Goal: Obtain resource: Obtain resource

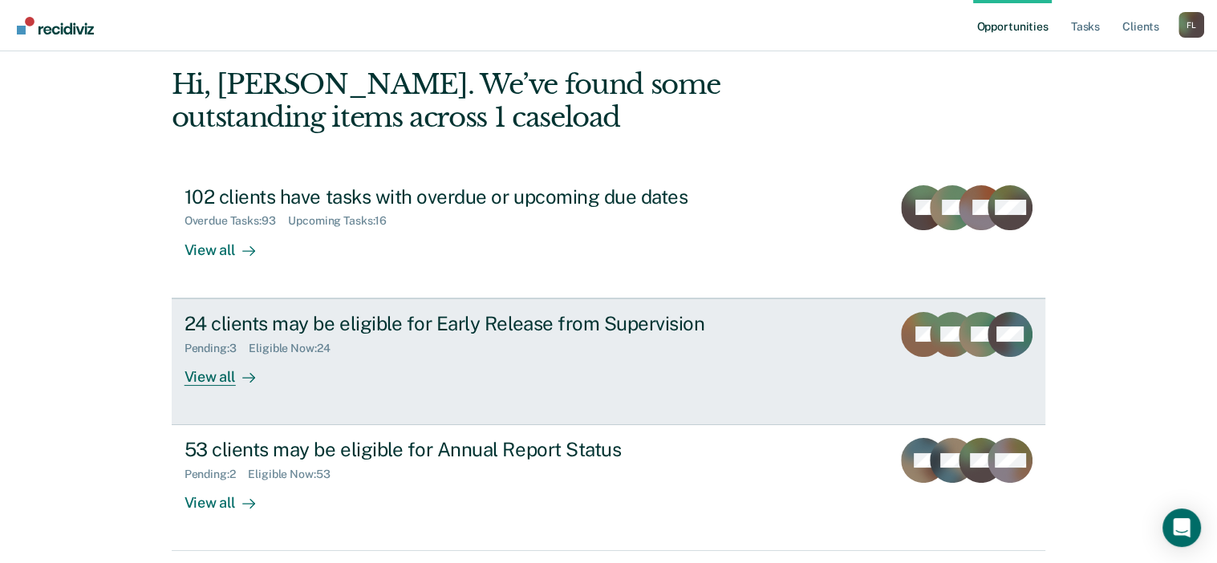
scroll to position [118, 0]
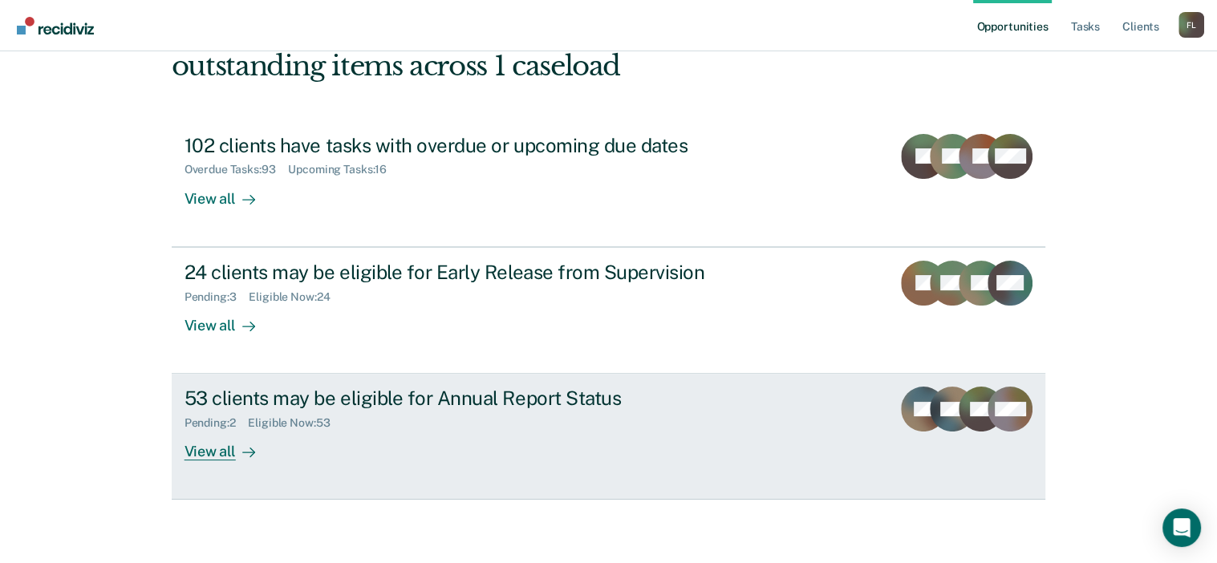
click at [408, 406] on div "53 clients may be eligible for Annual Report Status" at bounding box center [465, 398] width 563 height 23
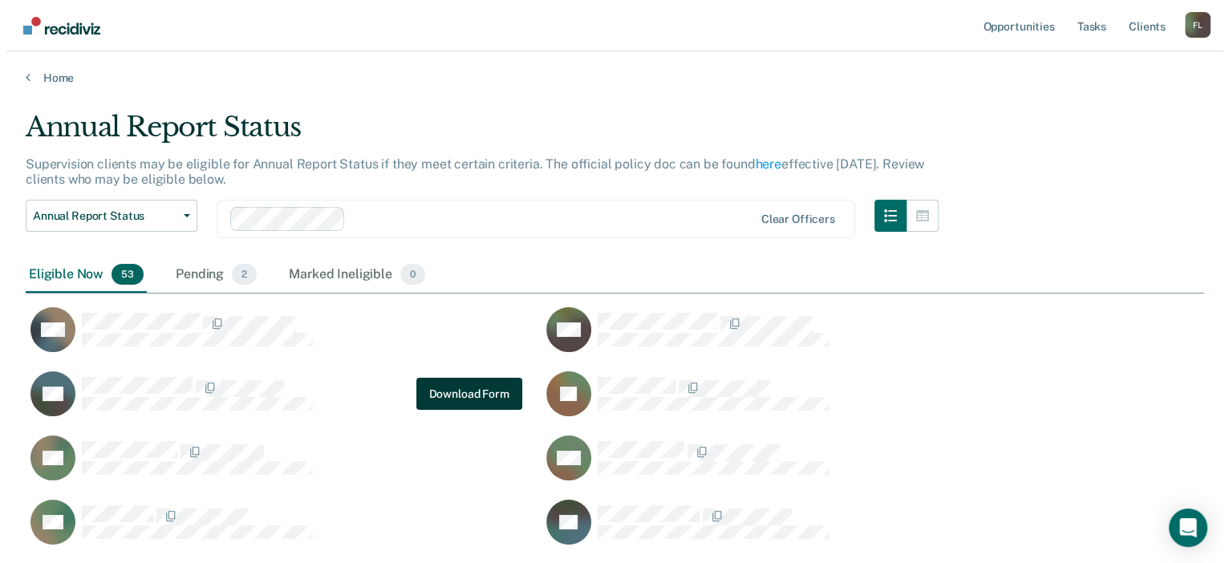
scroll to position [1909, 1166]
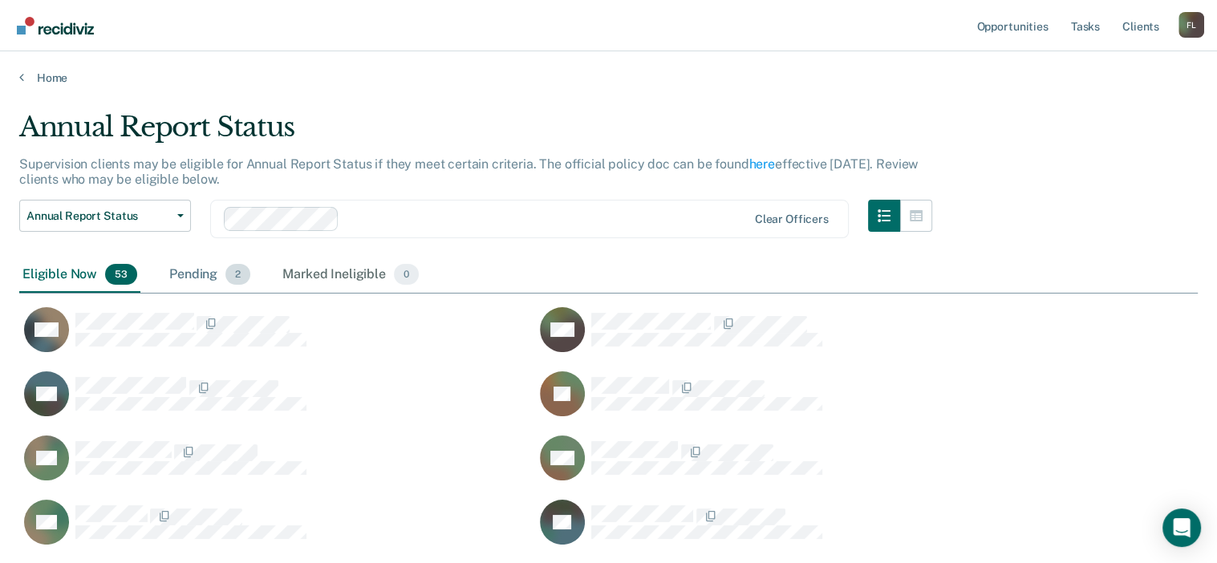
click at [217, 264] on div "Pending 2" at bounding box center [209, 274] width 87 height 35
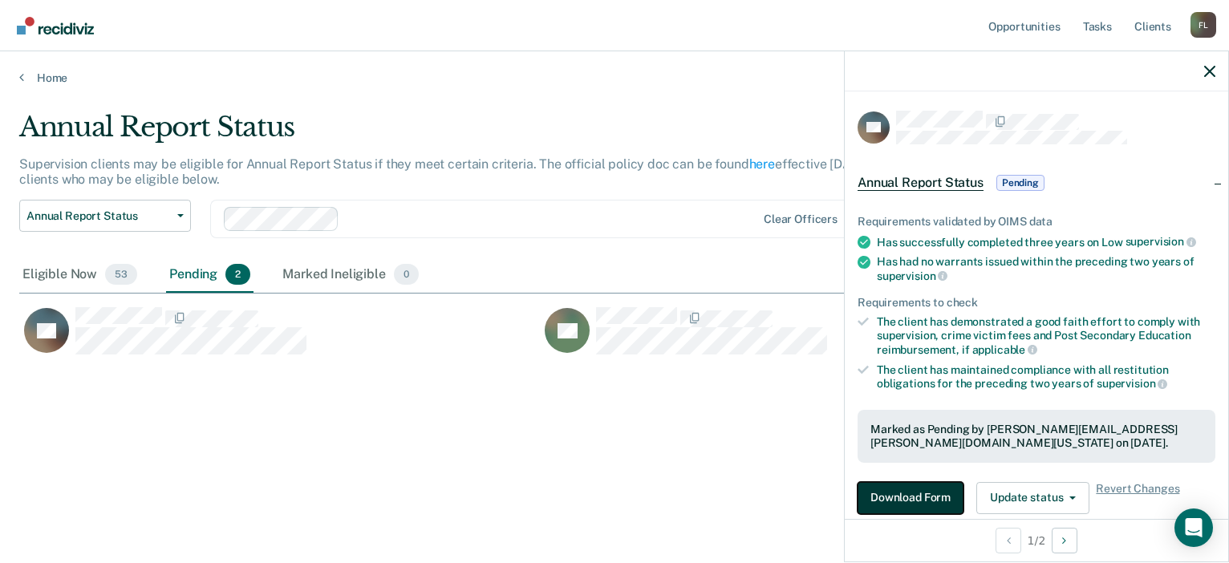
click at [918, 483] on button "Download Form" at bounding box center [911, 498] width 106 height 32
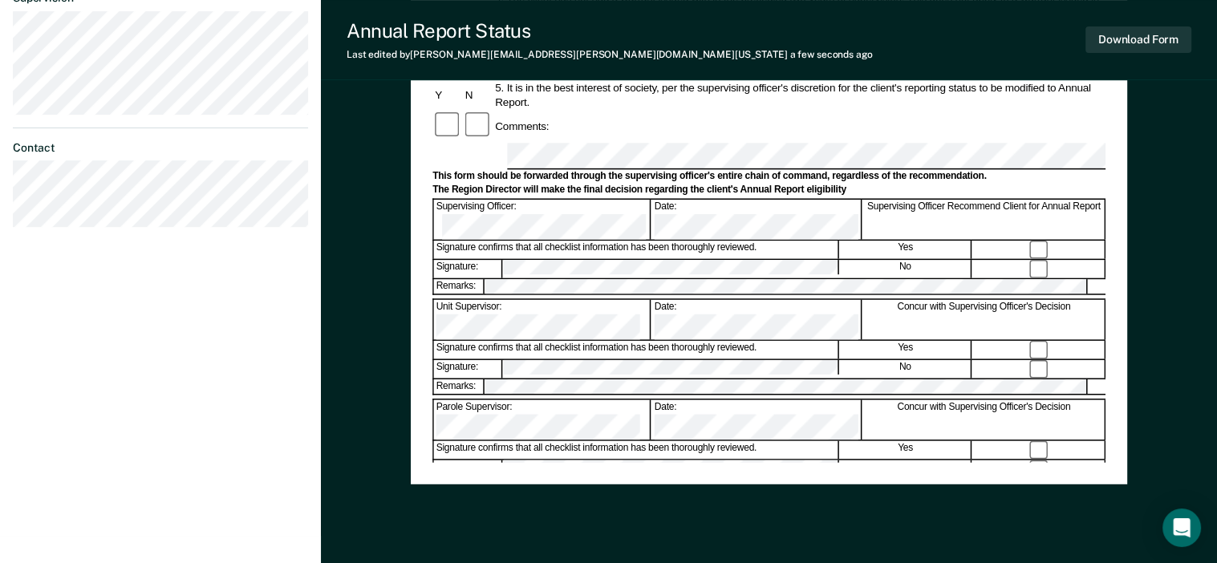
scroll to position [628, 0]
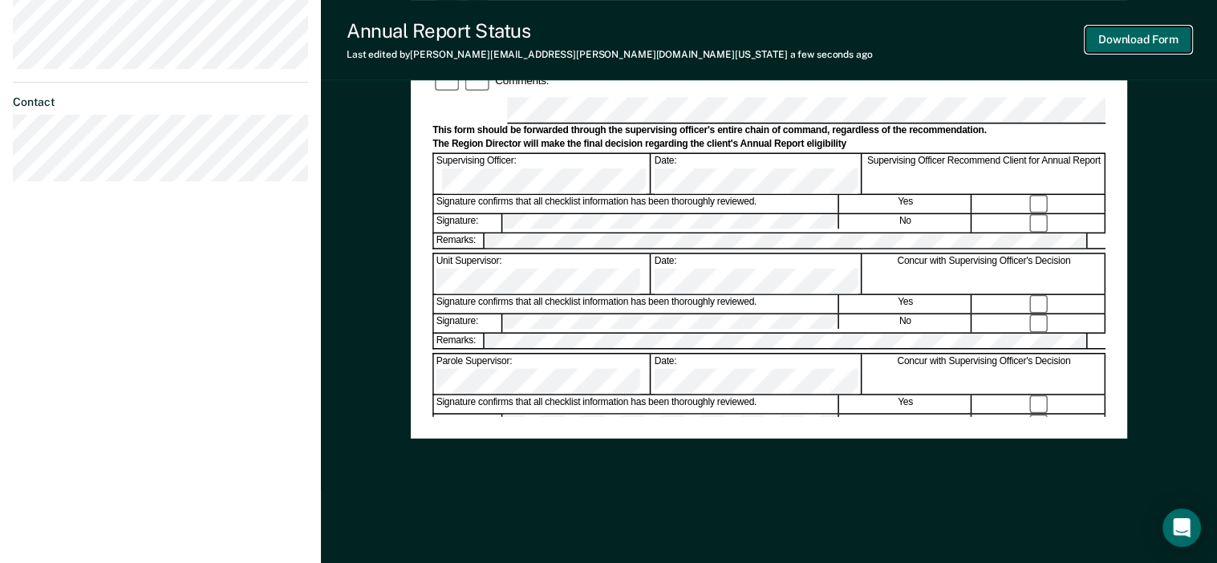
click at [1127, 39] on button "Download Form" at bounding box center [1138, 39] width 106 height 26
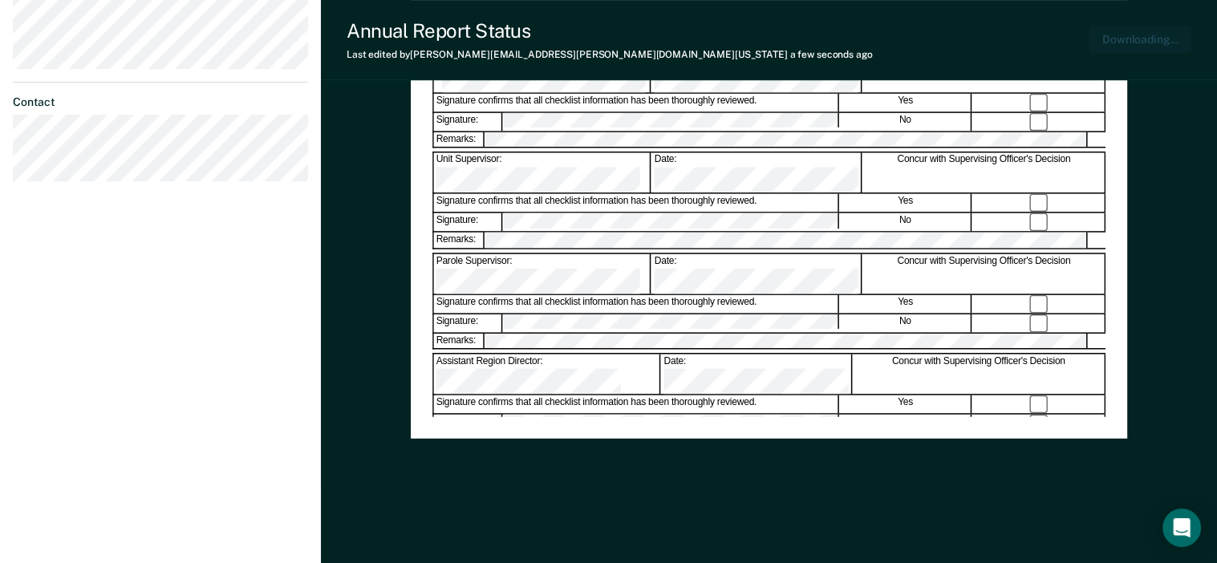
scroll to position [0, 0]
